Goal: Task Accomplishment & Management: Manage account settings

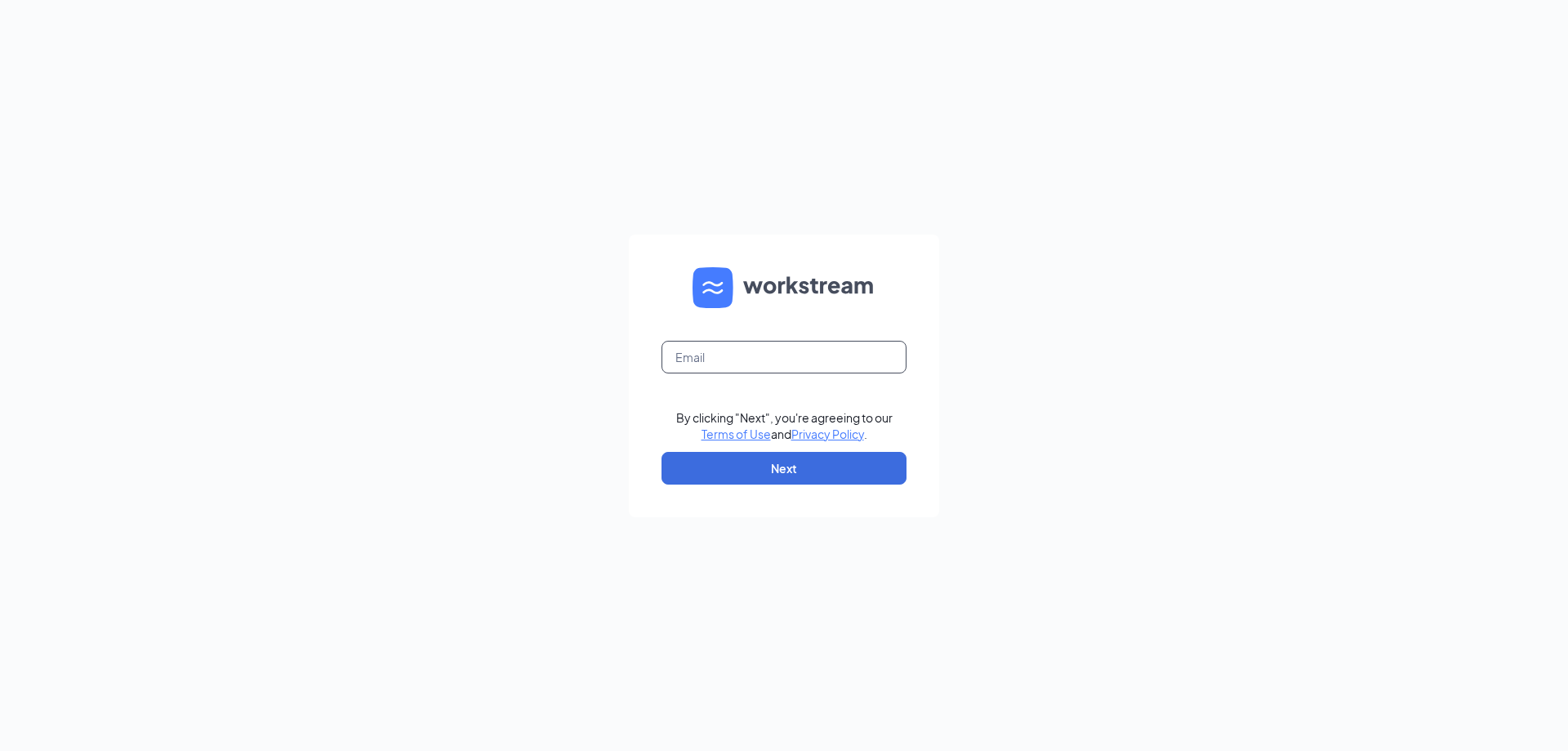
click at [746, 343] on input "text" at bounding box center [784, 357] width 245 height 32
type input "bk22109@dakotapartnersinc.com"
click at [779, 463] on button "Next" at bounding box center [784, 467] width 245 height 32
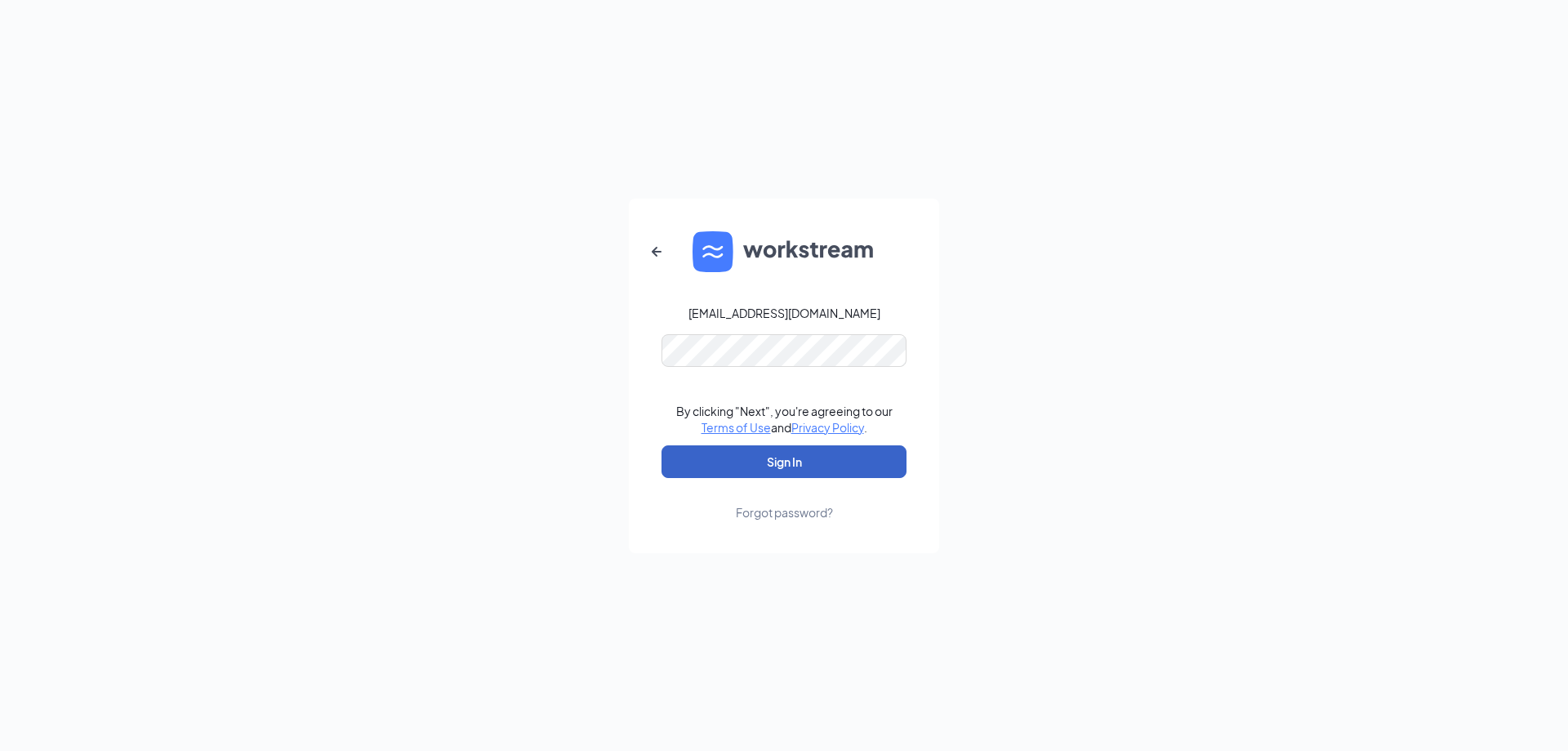
click at [792, 471] on button "Sign In" at bounding box center [784, 461] width 245 height 32
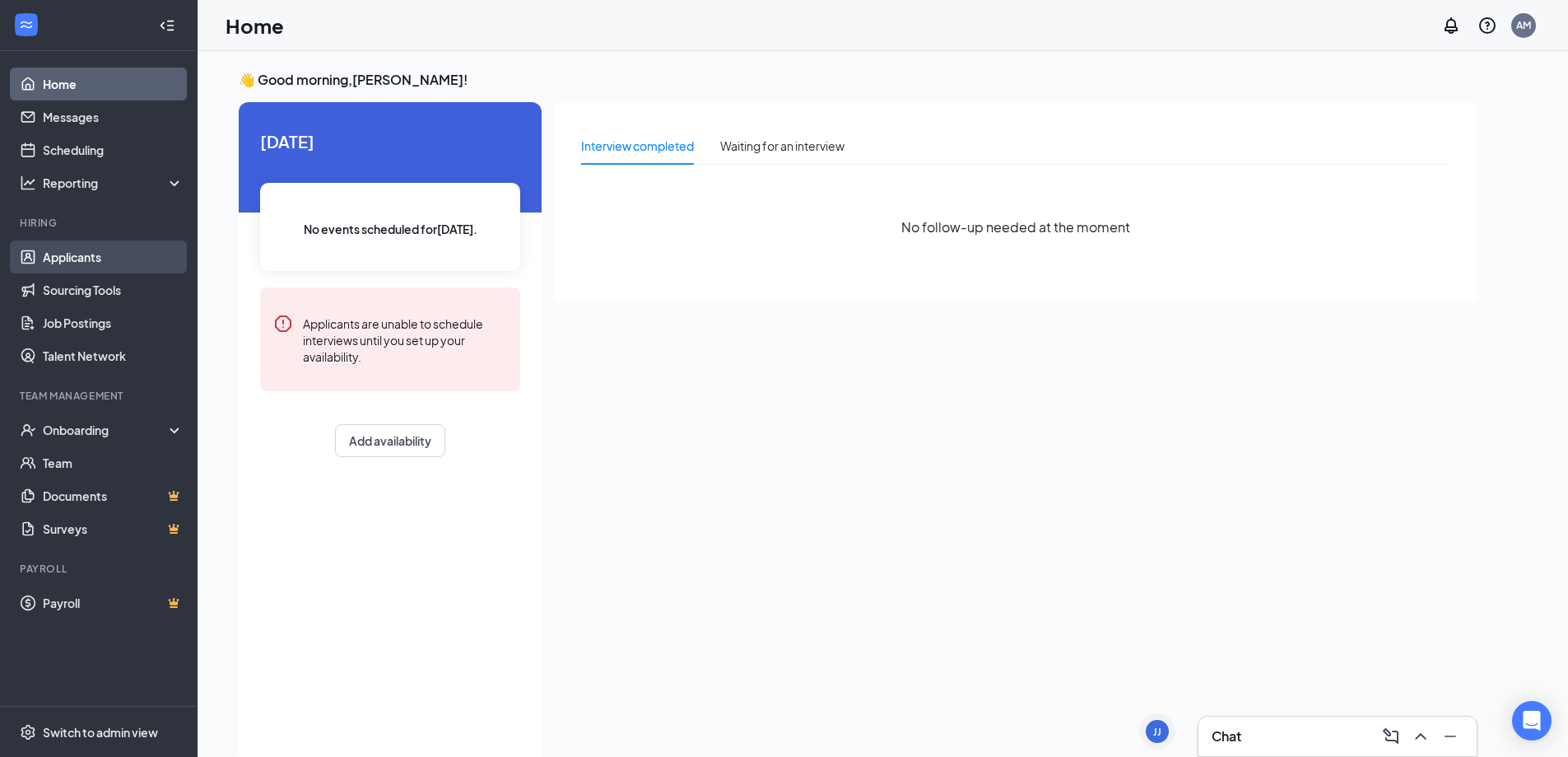
click at [87, 269] on link "Applicants" at bounding box center [112, 257] width 141 height 33
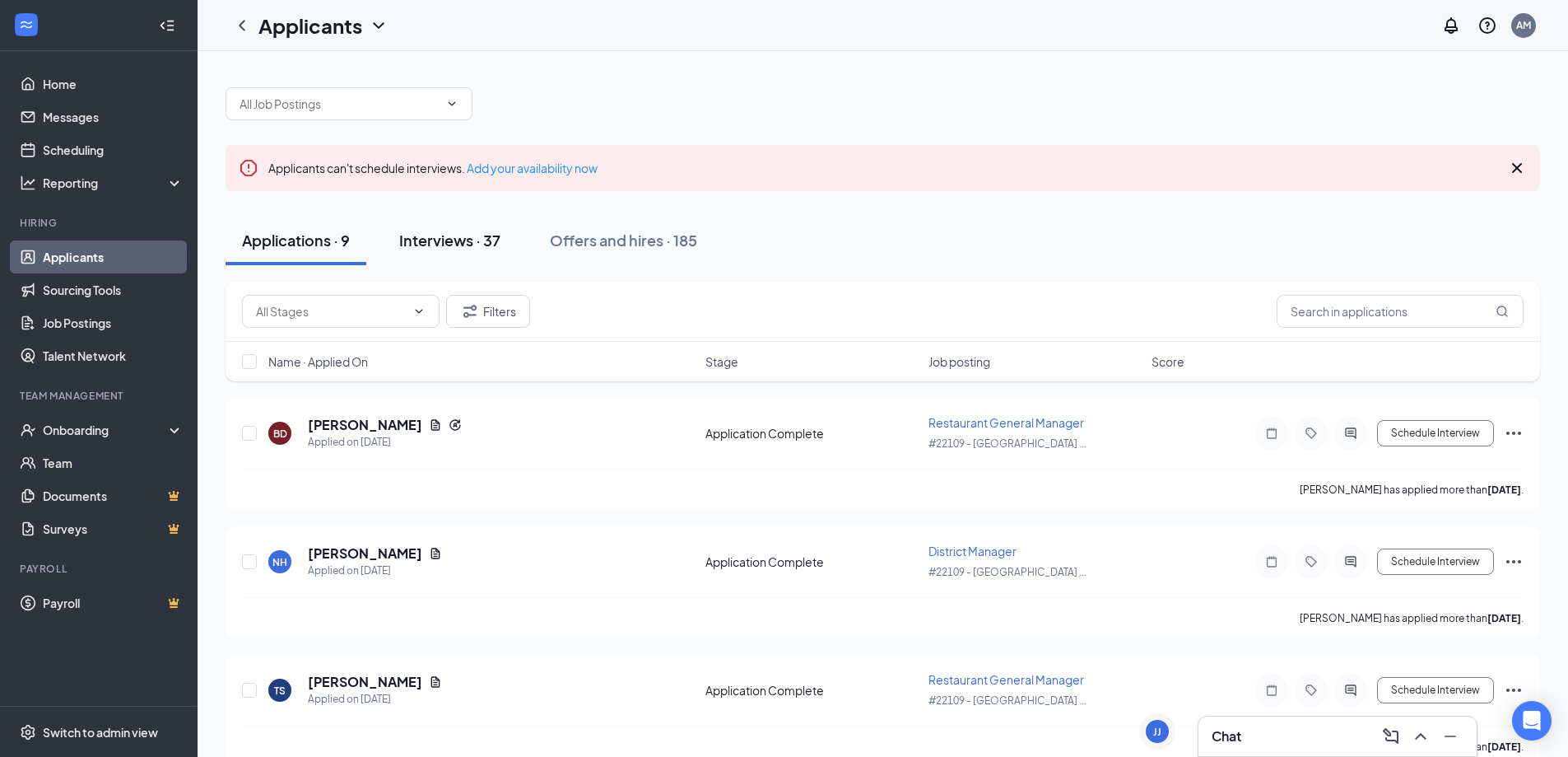
click at [438, 236] on div "Interviews · 37" at bounding box center [450, 240] width 101 height 20
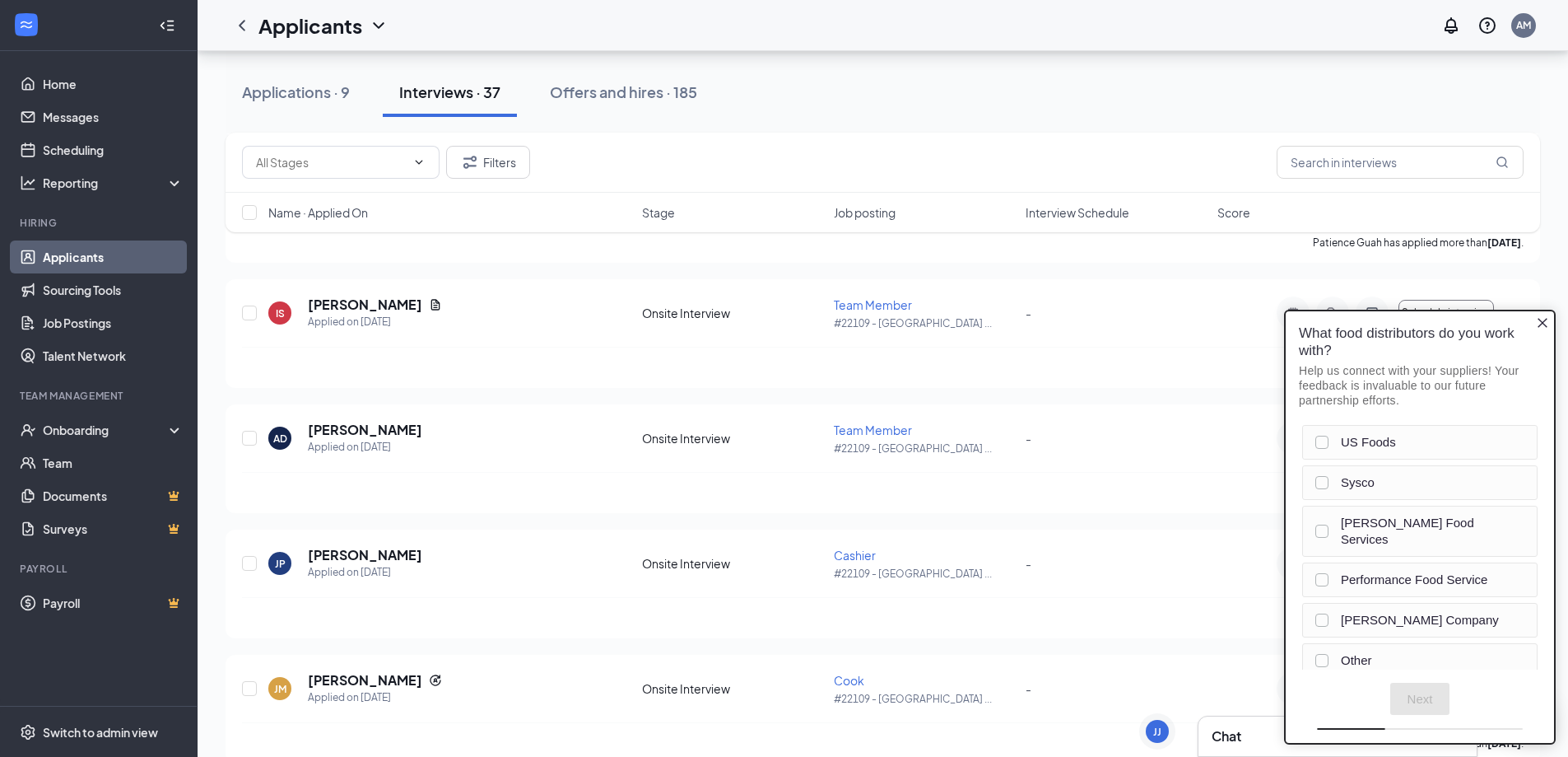
click at [1542, 322] on icon "Close button" at bounding box center [1542, 322] width 13 height 13
